Goal: Book appointment/travel/reservation

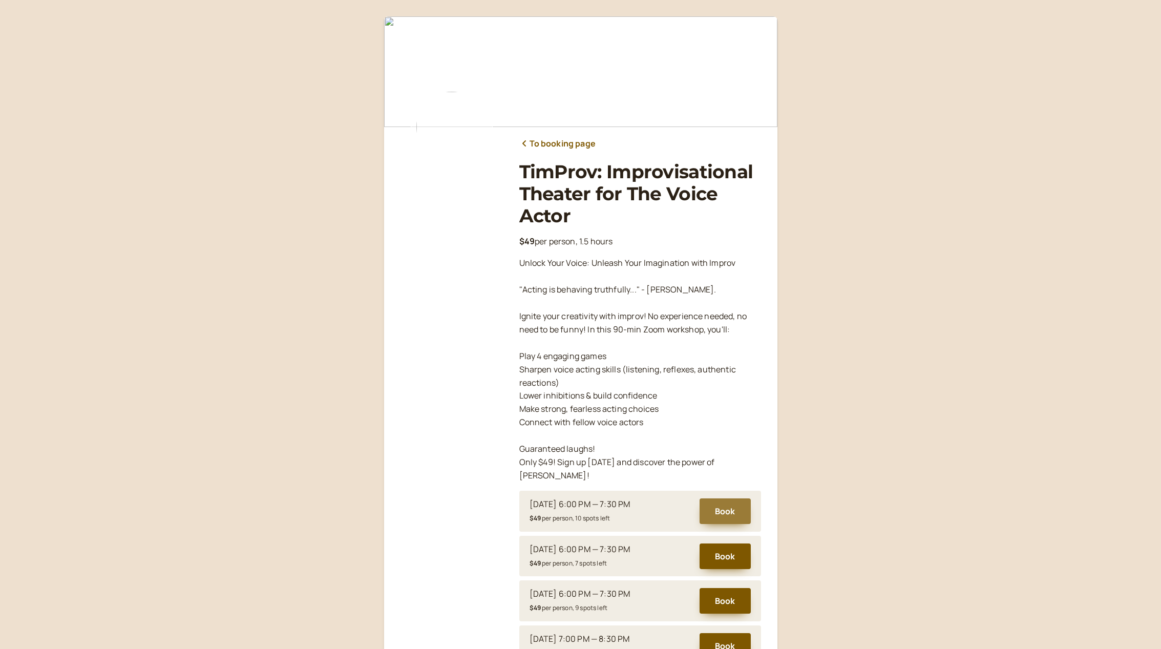
click at [722, 498] on button "Book" at bounding box center [725, 511] width 51 height 26
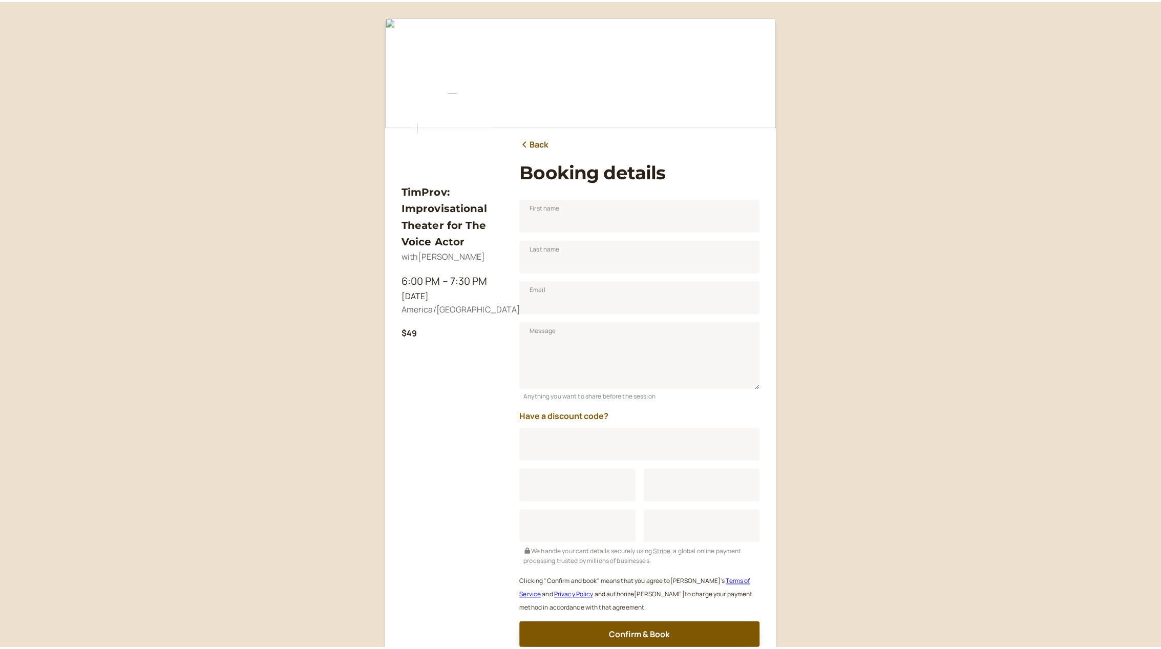
scroll to position [83, 0]
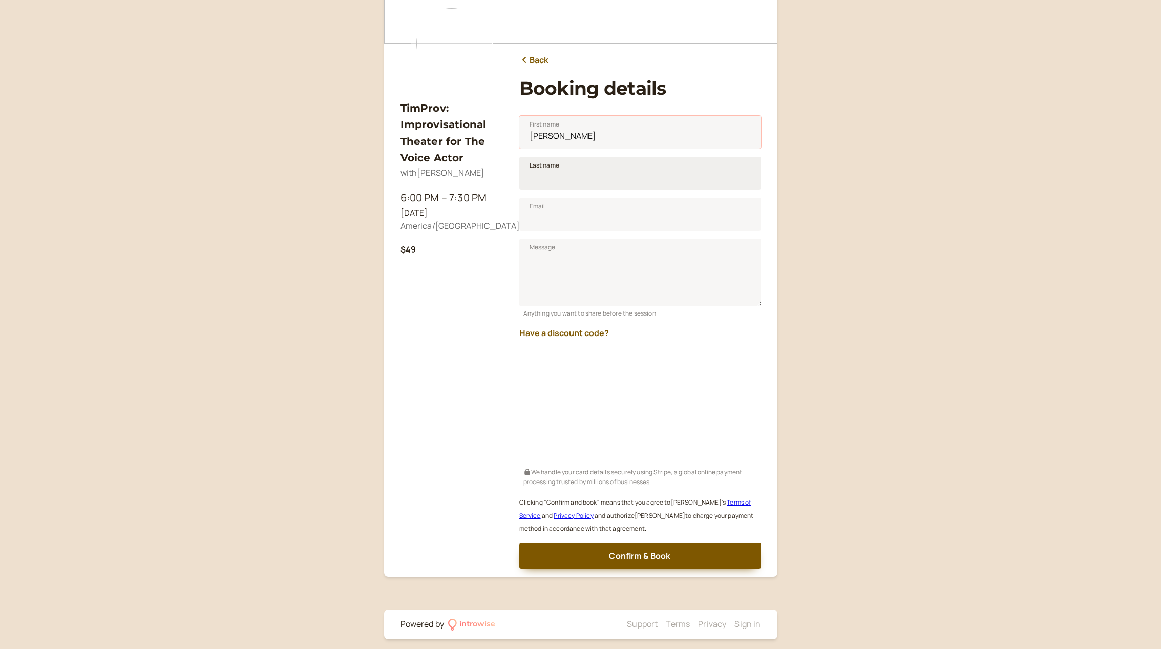
type input "[PERSON_NAME]"
type input "May"
click at [603, 217] on input "Email" at bounding box center [640, 214] width 242 height 33
type input "[PERSON_NAME][EMAIL_ADDRESS][DOMAIN_NAME]"
click at [485, 500] on div "TimProv: Improvisational Theater for The Voice Actor with [PERSON_NAME] 6:00 PM…" at bounding box center [452, 327] width 102 height 484
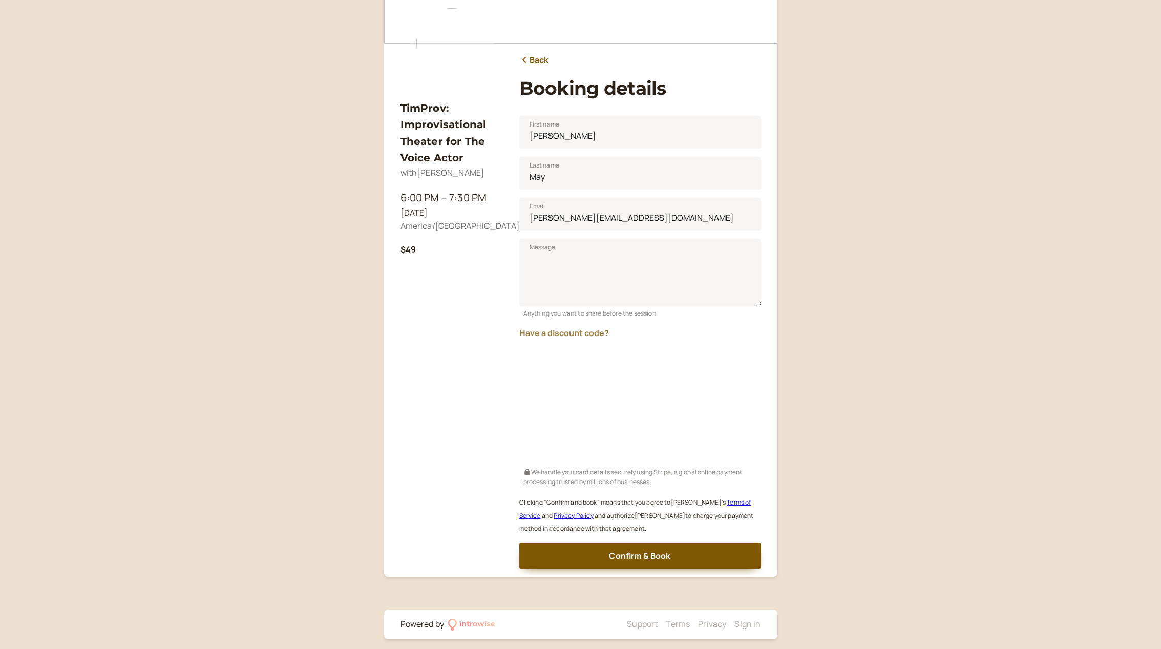
click at [602, 331] on button "Have a discount code?" at bounding box center [564, 332] width 90 height 9
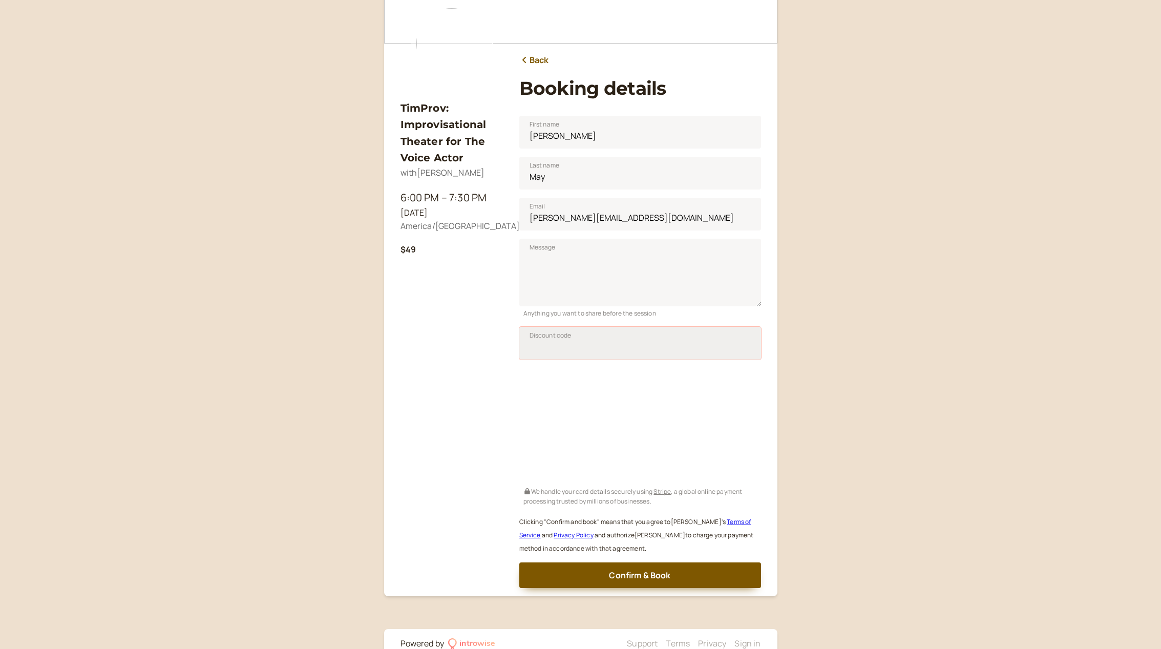
click at [601, 341] on input "Discount code" at bounding box center [640, 343] width 242 height 33
type input "SAVPRO25"
click at [733, 346] on span "Apply" at bounding box center [734, 346] width 17 height 9
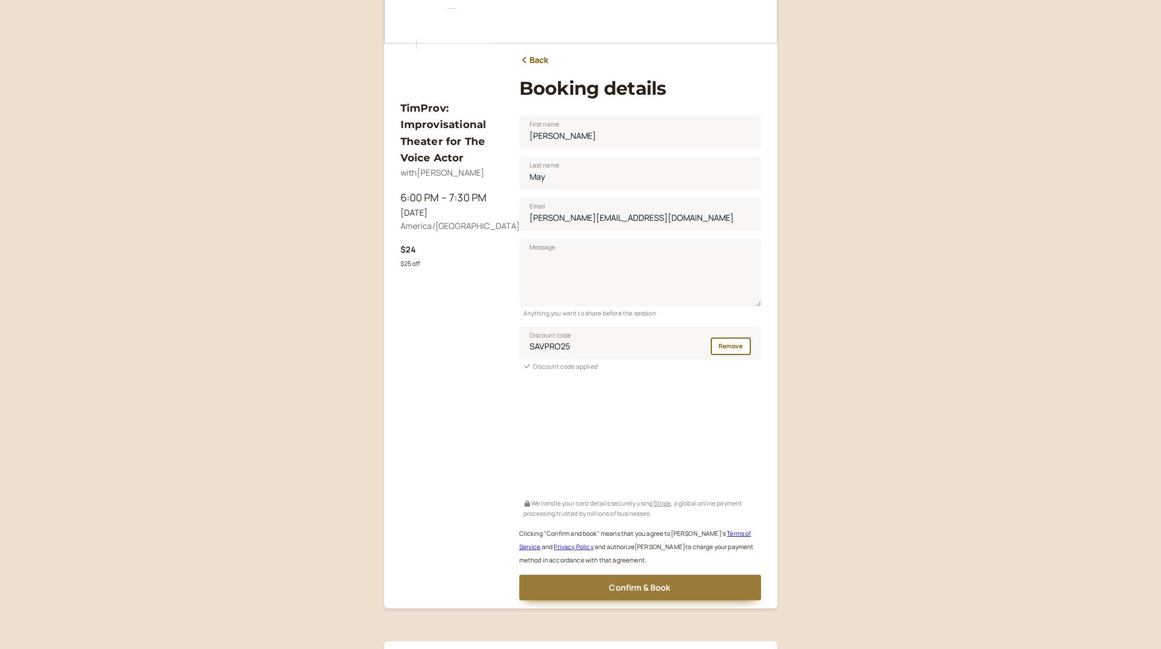
click at [640, 586] on span "Confirm & Book" at bounding box center [639, 587] width 61 height 11
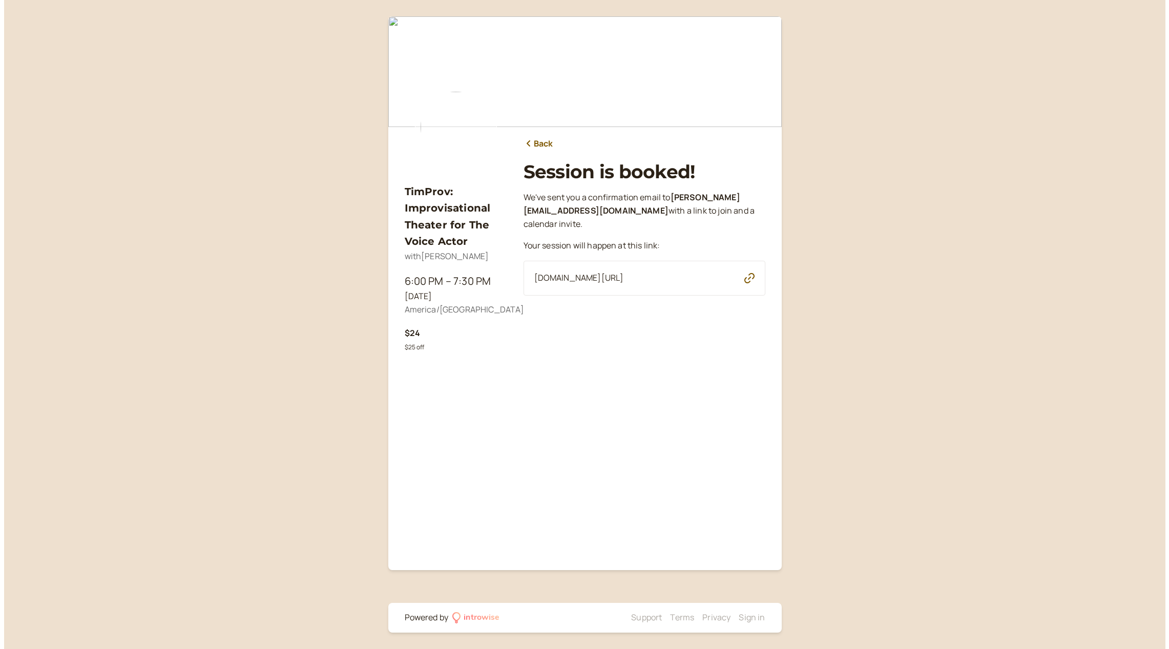
scroll to position [0, 0]
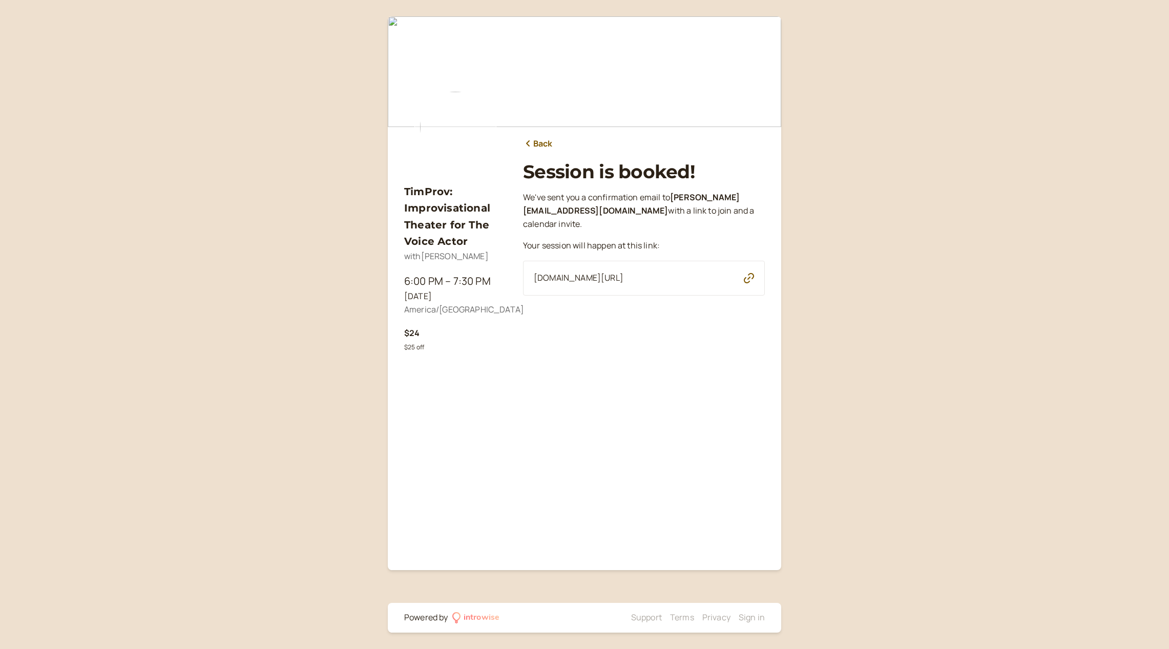
click at [748, 276] on icon "button" at bounding box center [749, 278] width 10 height 10
click at [207, 273] on div "TimProv: Improvisational Theater for The Voice Actor with [PERSON_NAME] 6:00 PM…" at bounding box center [584, 324] width 1169 height 649
